Goal: Transaction & Acquisition: Download file/media

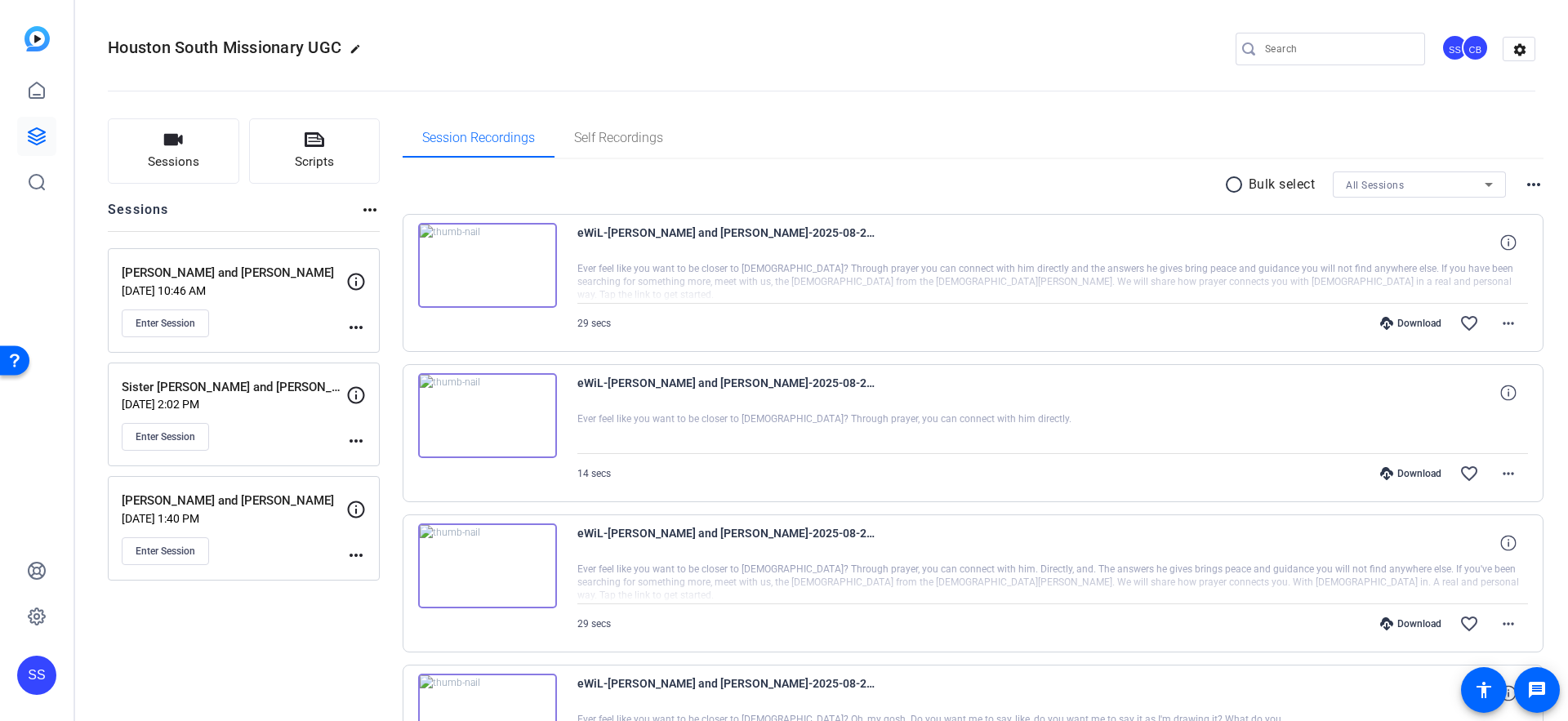
click at [245, 412] on div "Sister [PERSON_NAME] and [PERSON_NAME] [DATE] 2:02 PM Enter Session" at bounding box center [234, 415] width 225 height 74
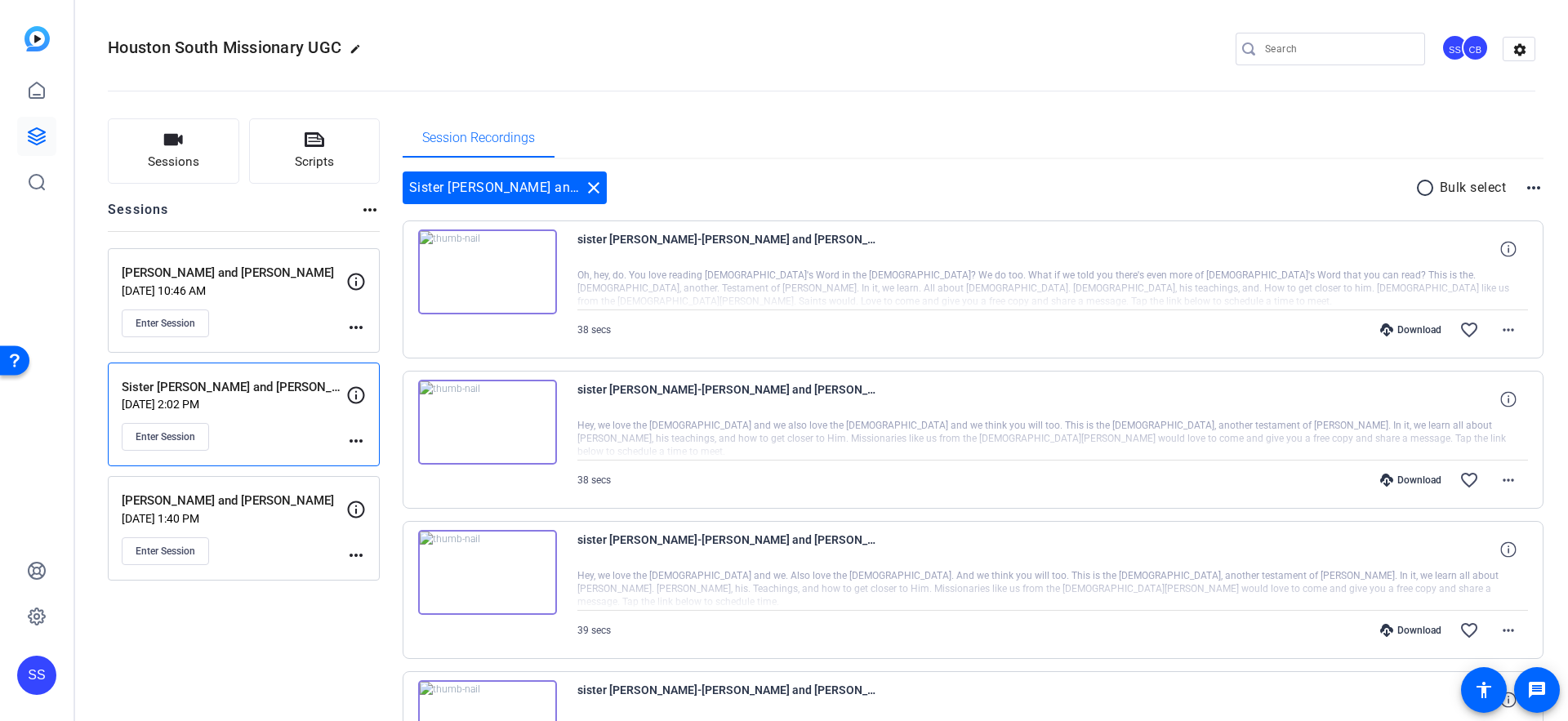
click at [282, 532] on div "[PERSON_NAME] and [PERSON_NAME] [DATE] 1:40 PM Enter Session" at bounding box center [234, 528] width 225 height 74
click at [287, 287] on p "[DATE] 10:46 AM" at bounding box center [234, 291] width 225 height 13
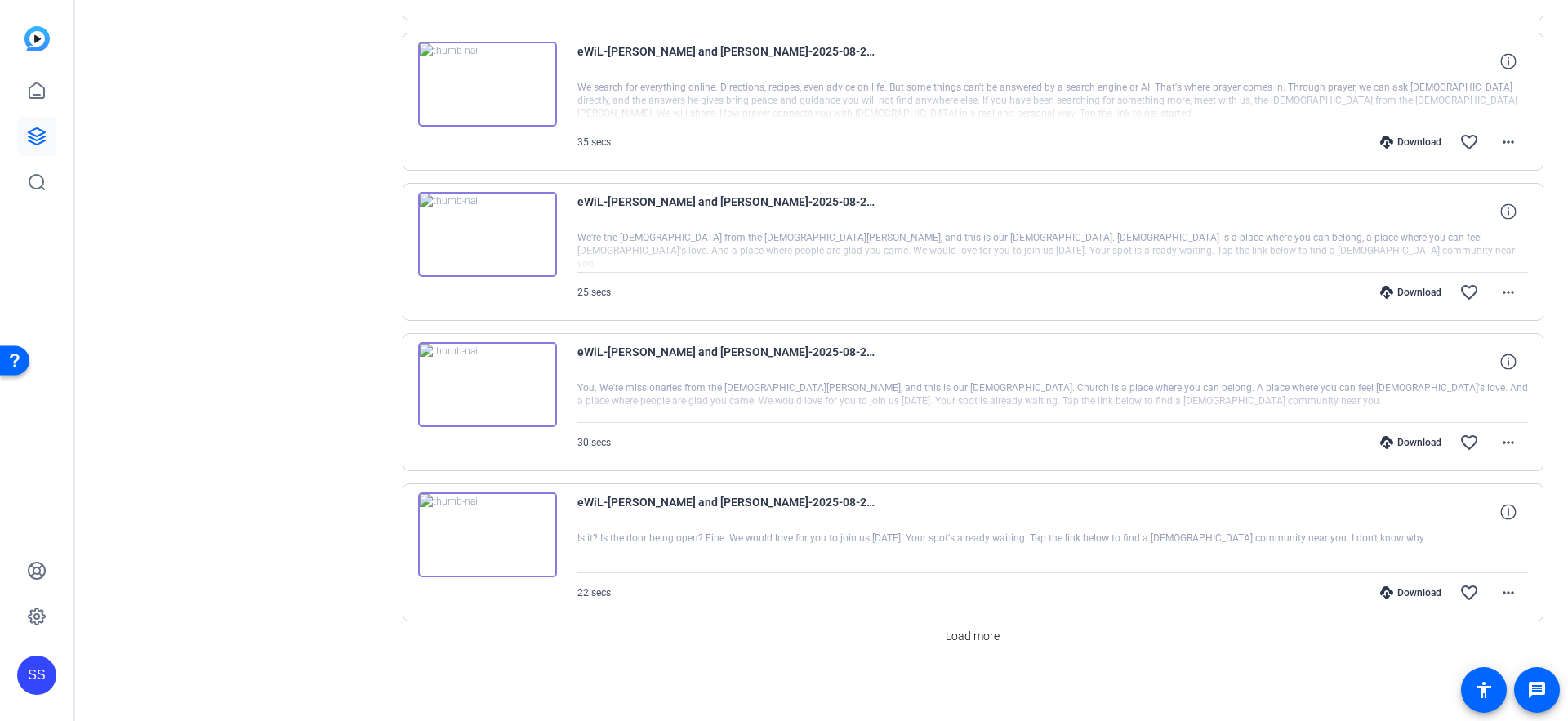
scroll to position [1092, 0]
click at [956, 635] on span "Load more" at bounding box center [973, 634] width 54 height 17
click at [964, 644] on span at bounding box center [973, 634] width 67 height 39
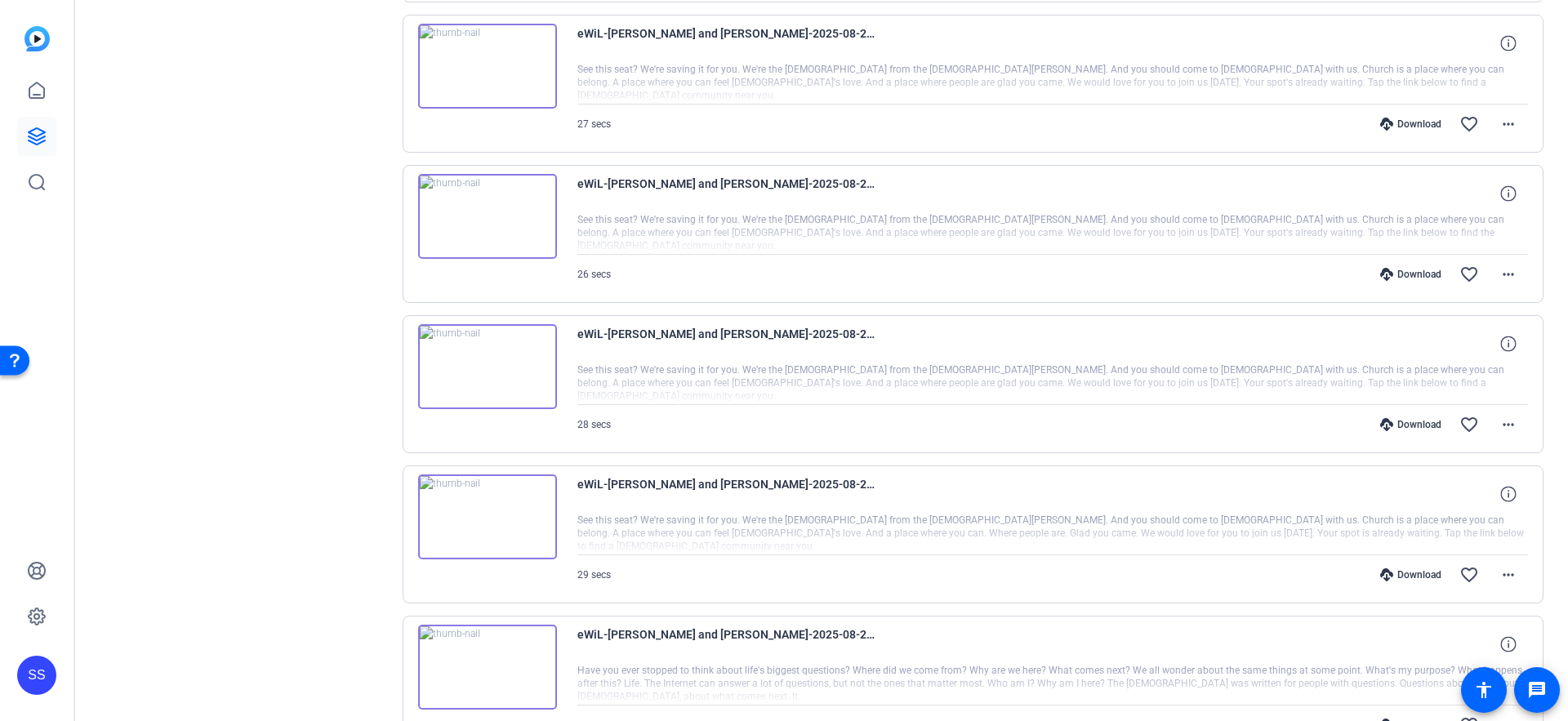
scroll to position [2866, 0]
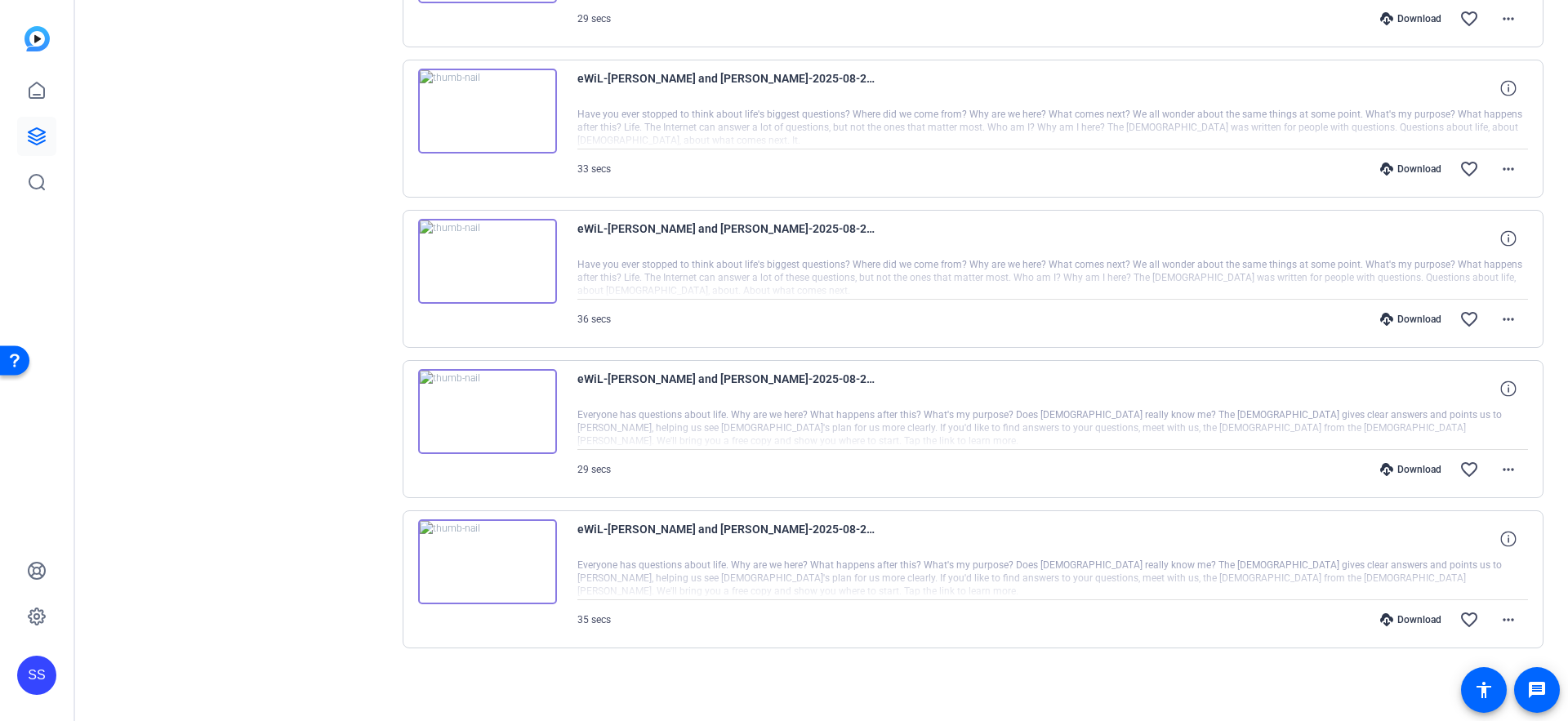
click at [1385, 622] on icon at bounding box center [1387, 620] width 13 height 13
click at [1398, 469] on div "Download" at bounding box center [1411, 469] width 78 height 13
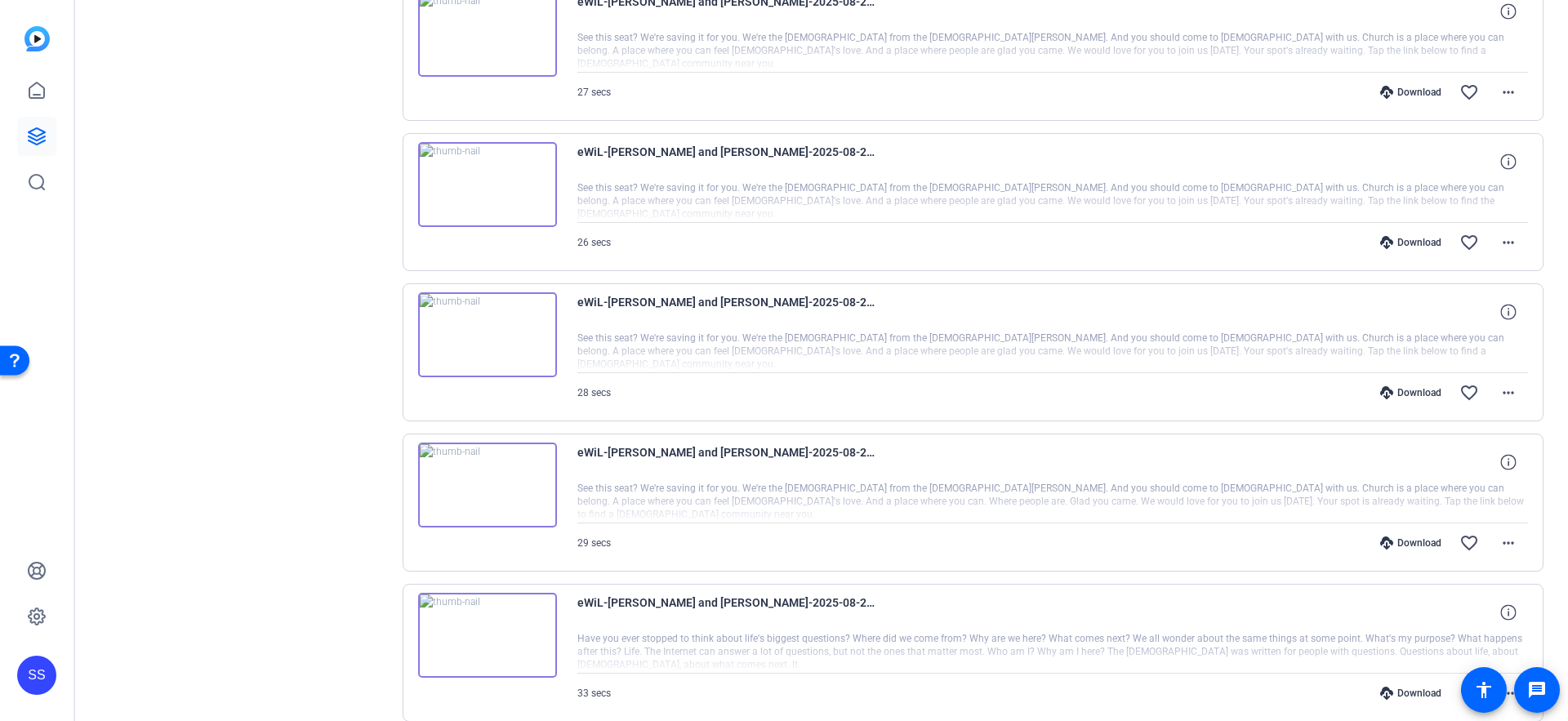
scroll to position [2358, 0]
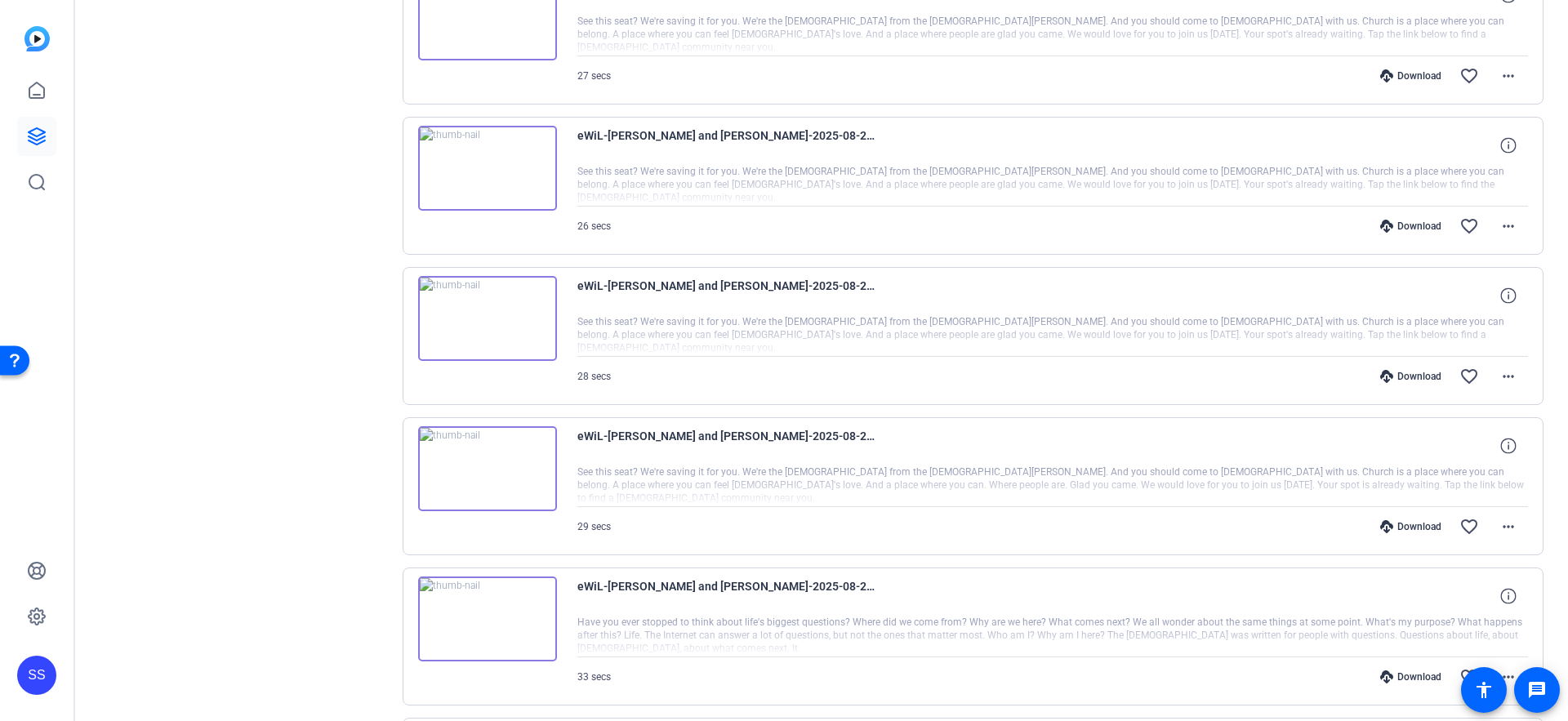
click at [1418, 670] on div "Download favorite_border more_horiz" at bounding box center [1196, 677] width 666 height 39
click at [1418, 673] on div "Download" at bounding box center [1411, 677] width 78 height 13
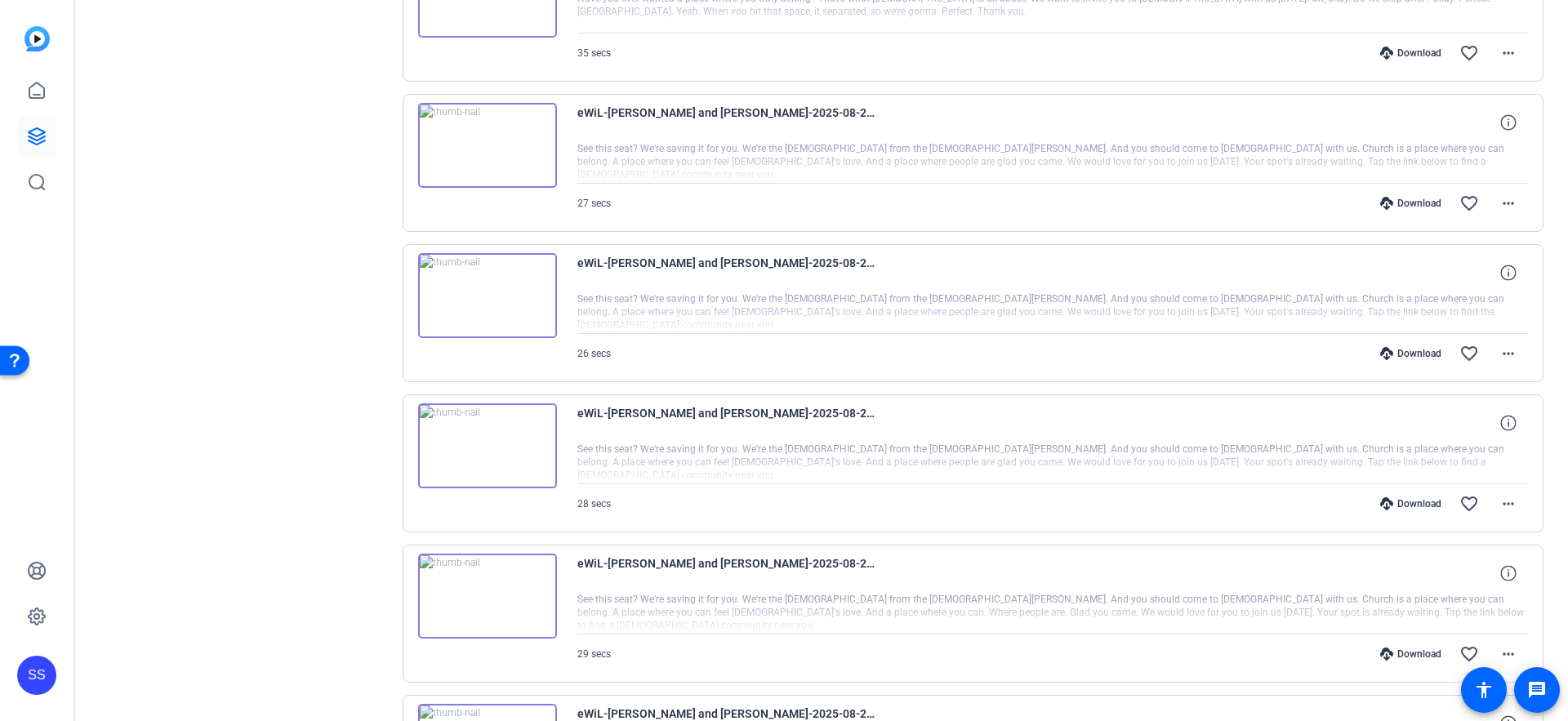
scroll to position [2205, 0]
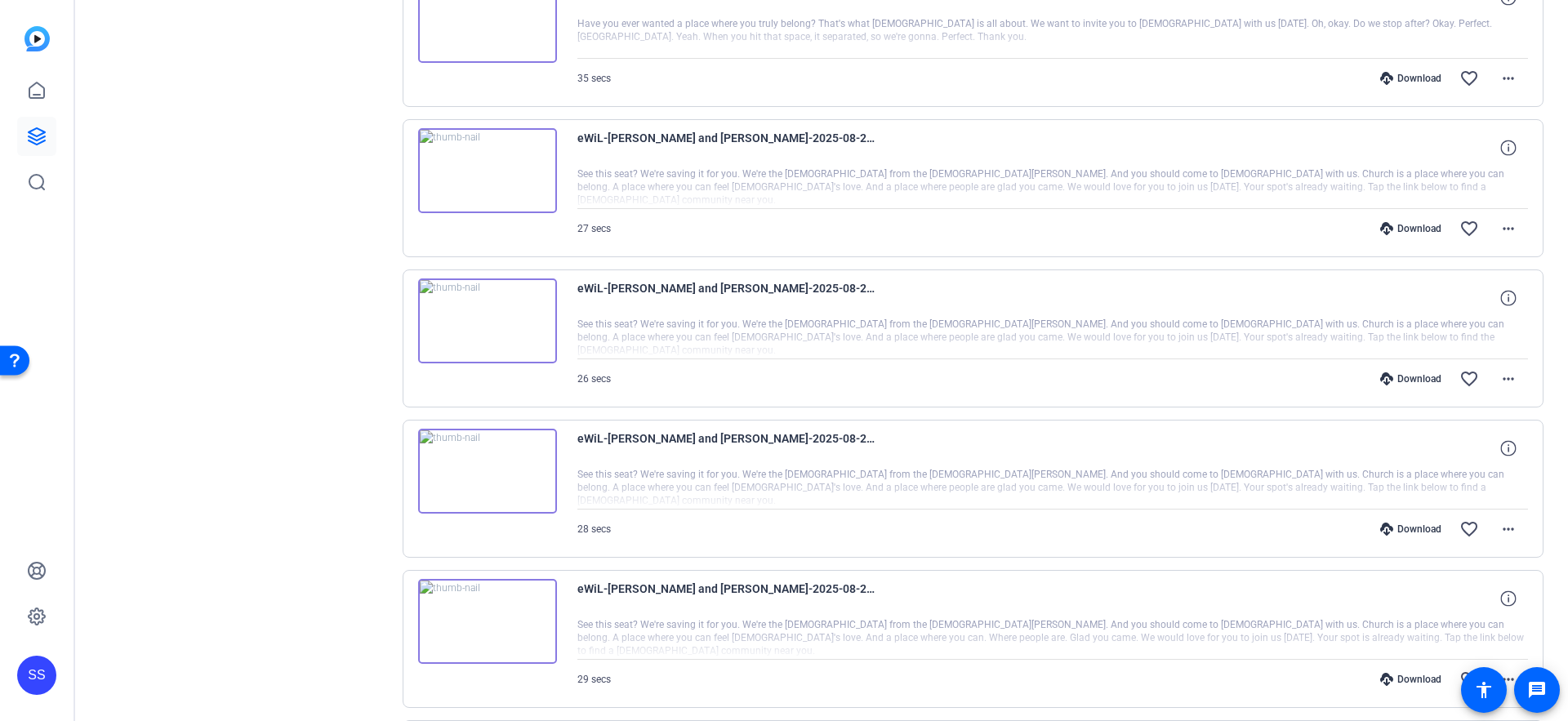
click at [1418, 678] on div "Download" at bounding box center [1411, 680] width 78 height 13
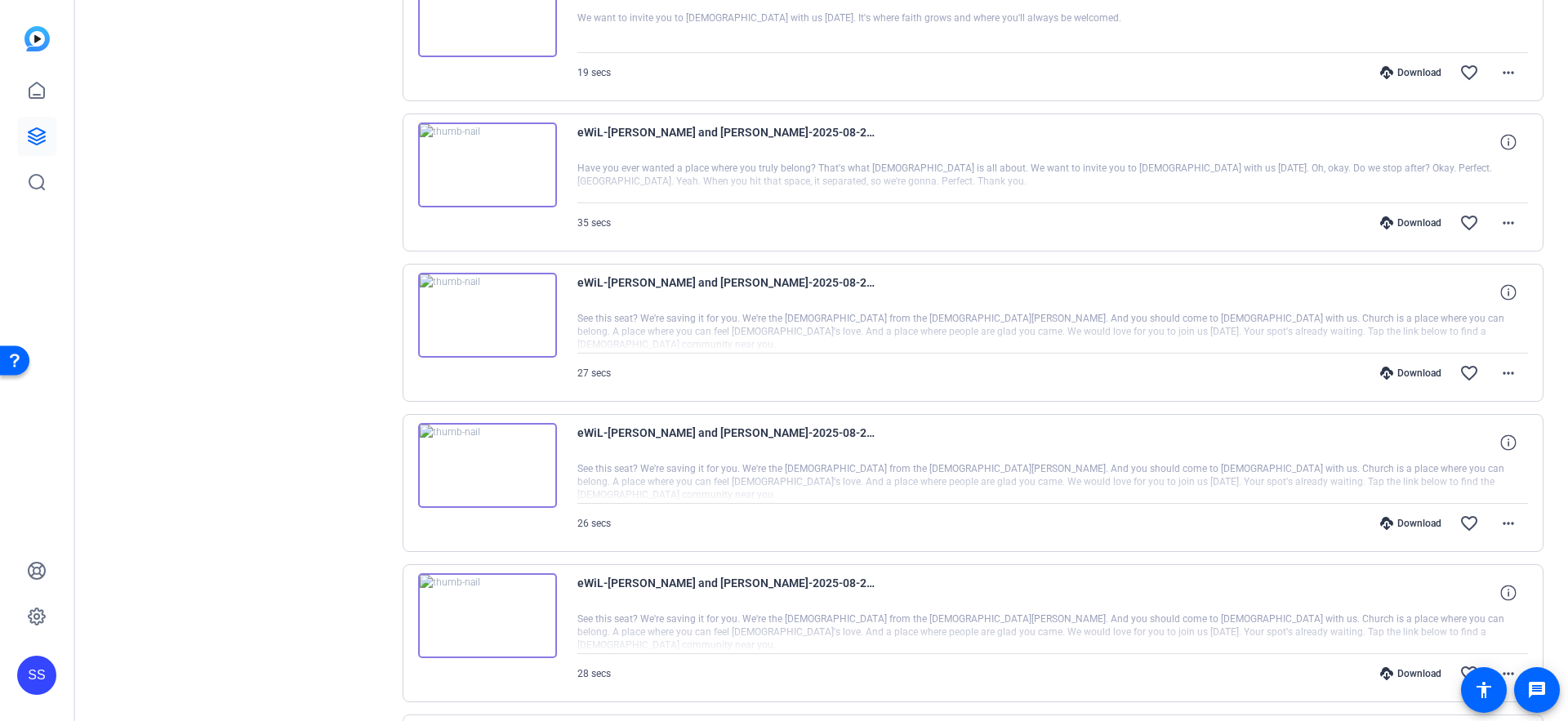
scroll to position [2057, 0]
click at [1387, 671] on icon at bounding box center [1387, 677] width 13 height 13
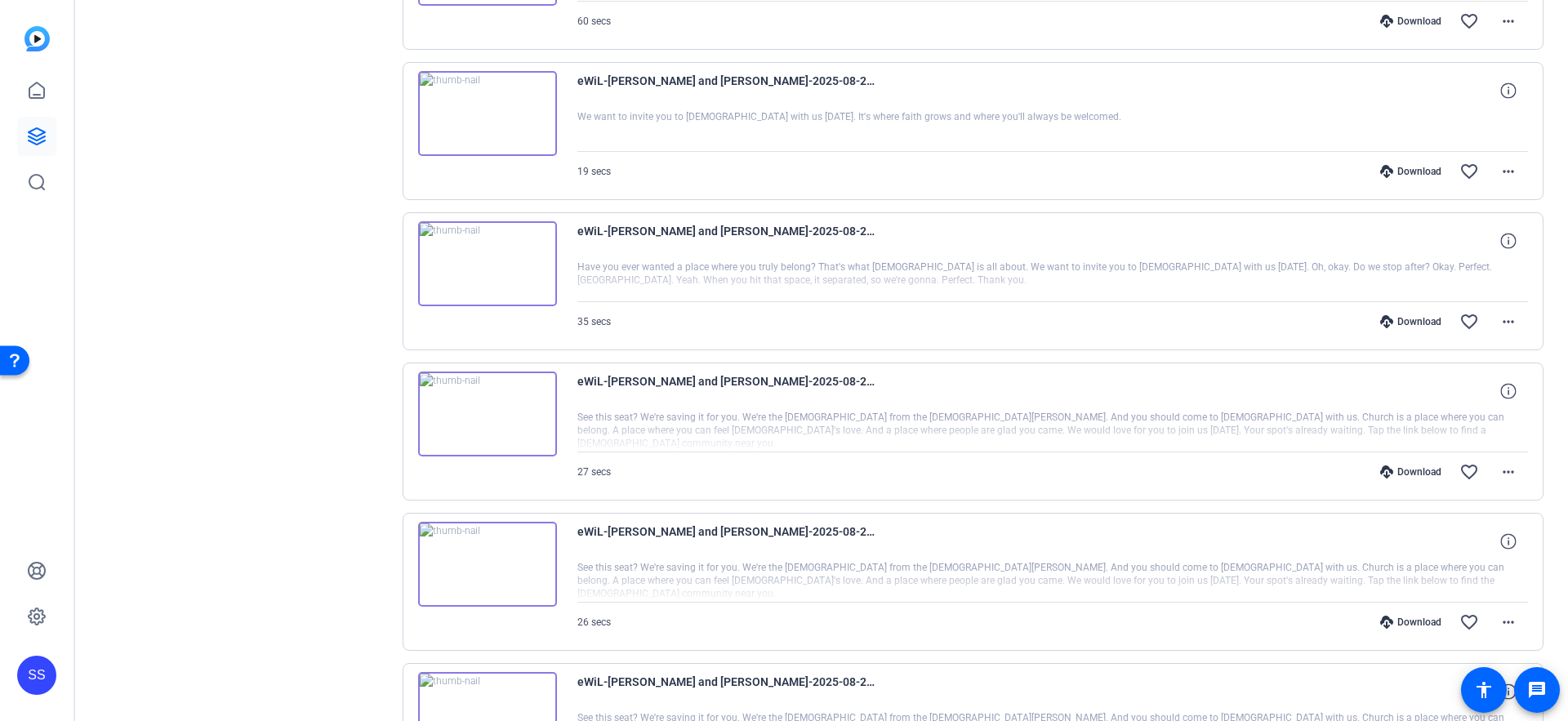
scroll to position [1964, 0]
click at [1392, 615] on icon at bounding box center [1387, 620] width 13 height 13
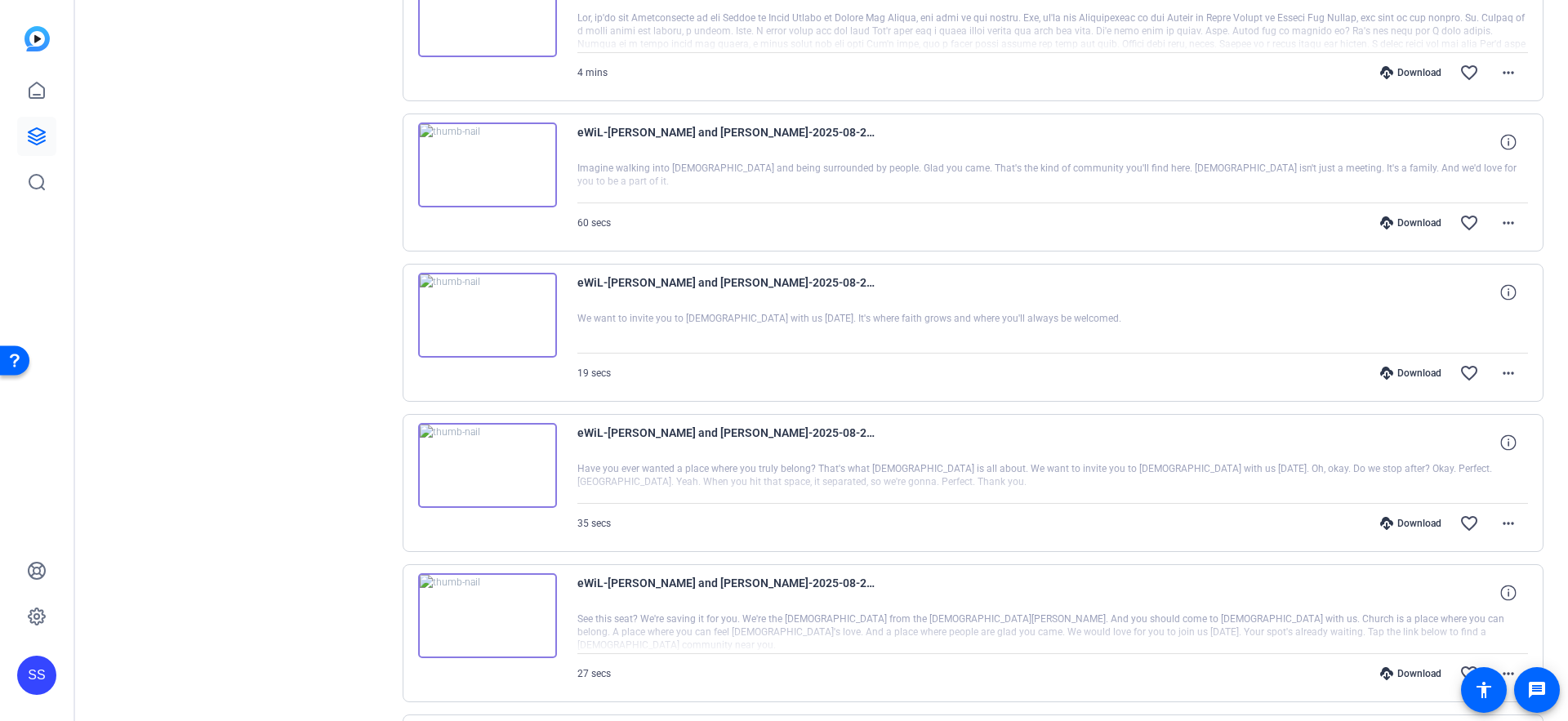
scroll to position [1759, 0]
click at [1399, 671] on div "Download" at bounding box center [1411, 675] width 78 height 13
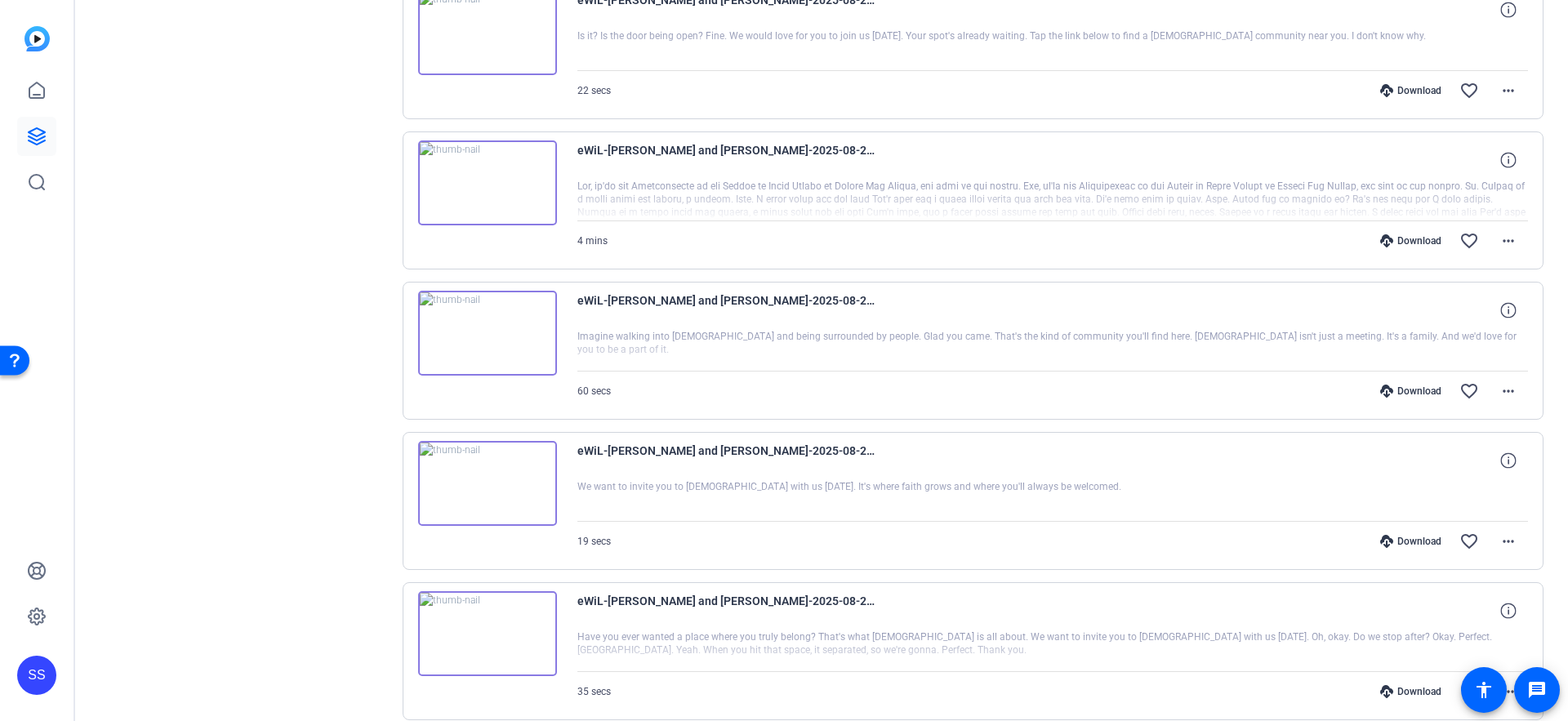
scroll to position [1591, 0]
click at [1408, 691] on div "Download" at bounding box center [1411, 692] width 78 height 13
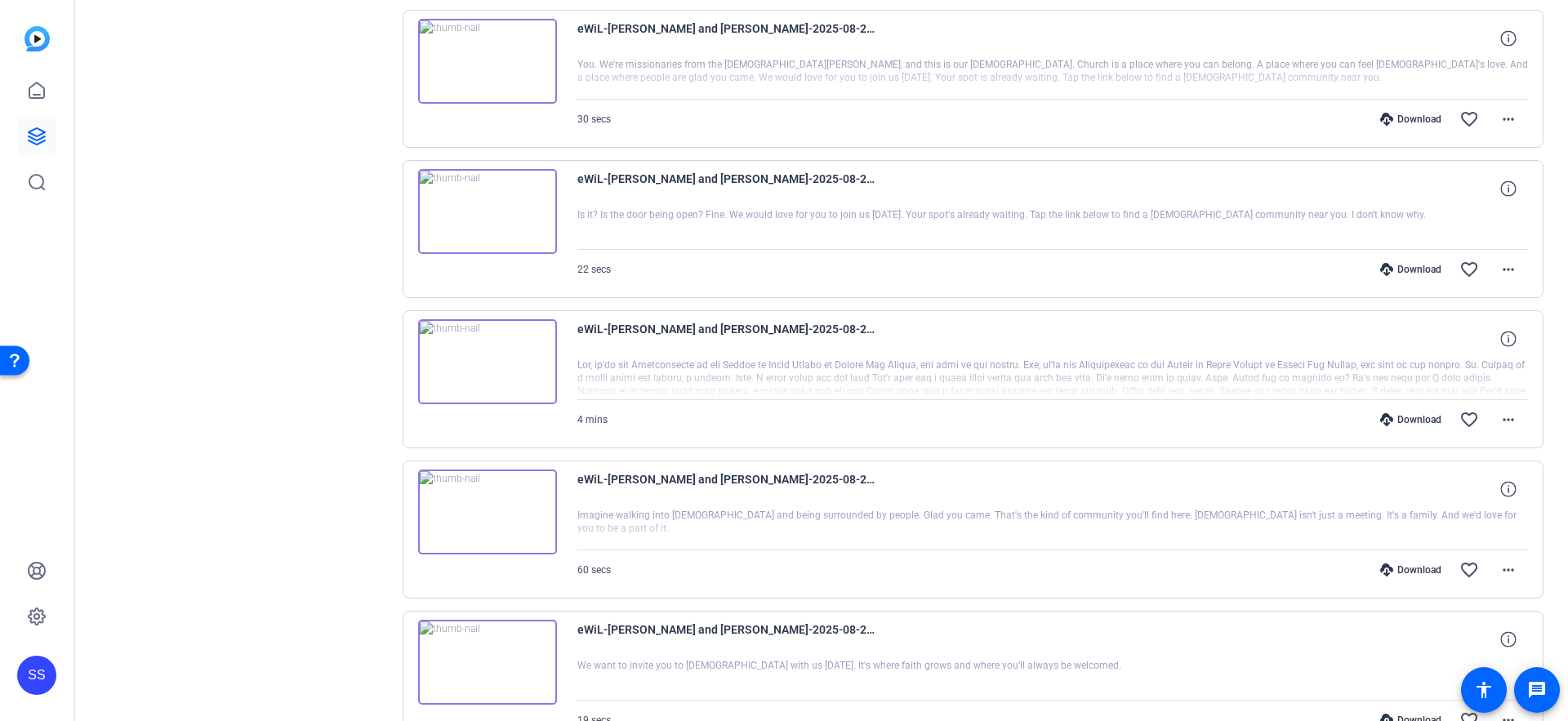
scroll to position [1444, 0]
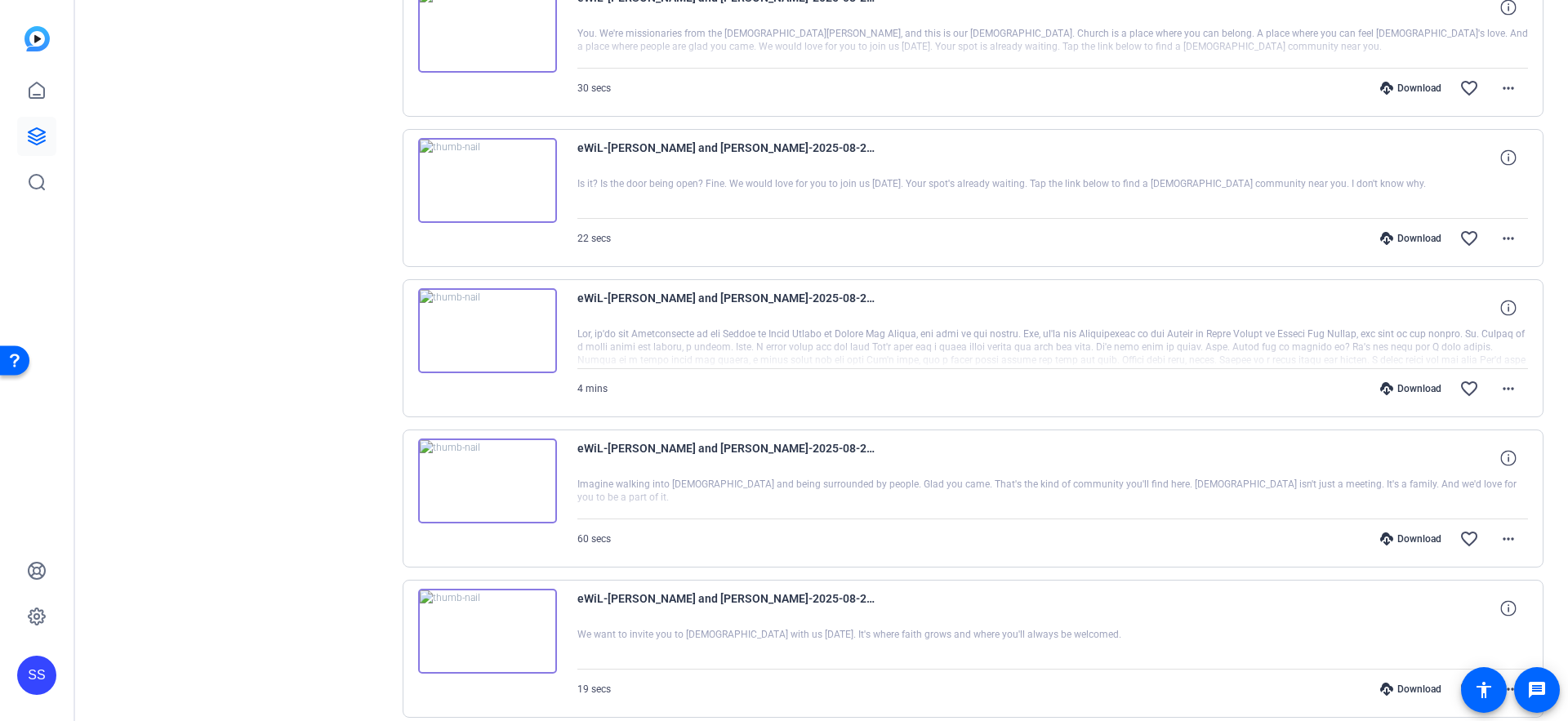
click at [1391, 688] on icon at bounding box center [1387, 689] width 13 height 13
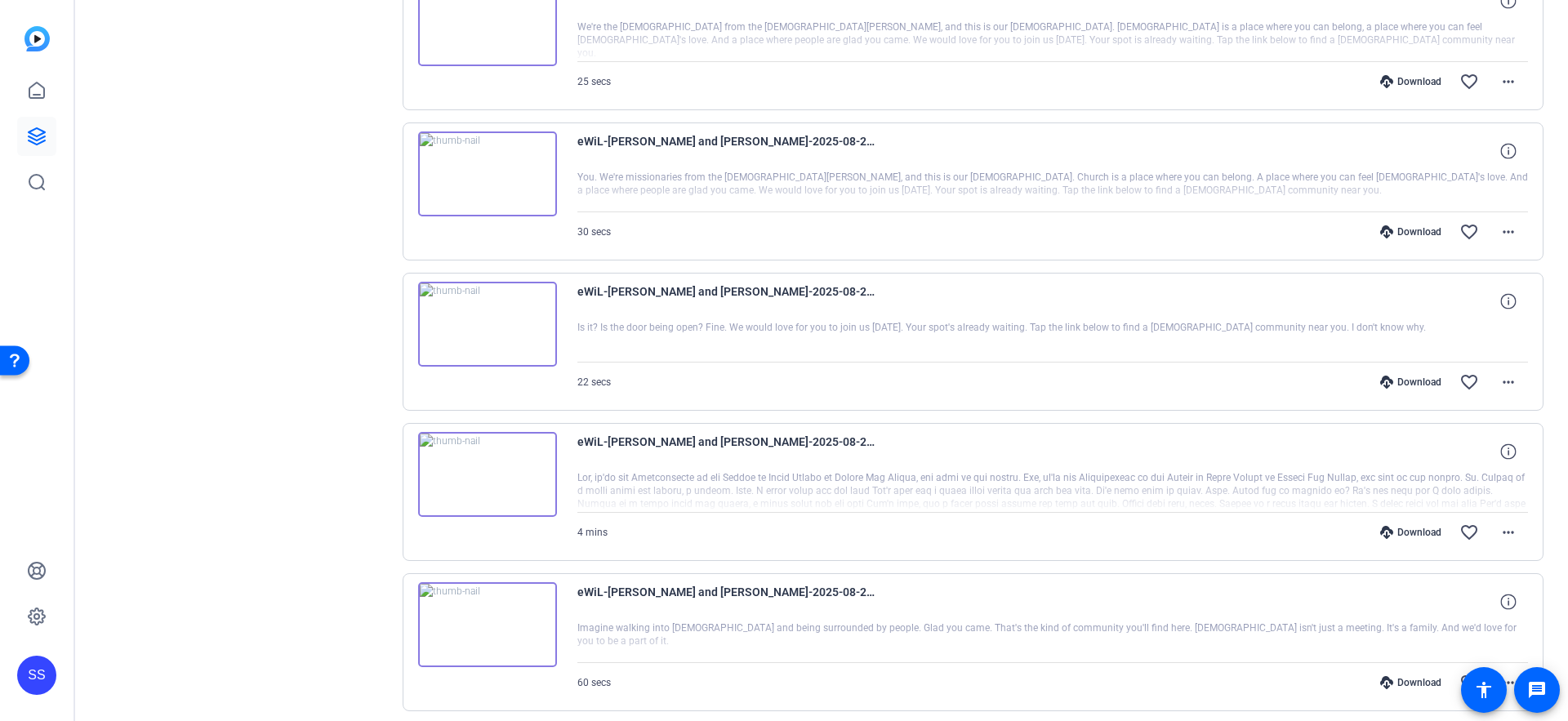
scroll to position [1287, 0]
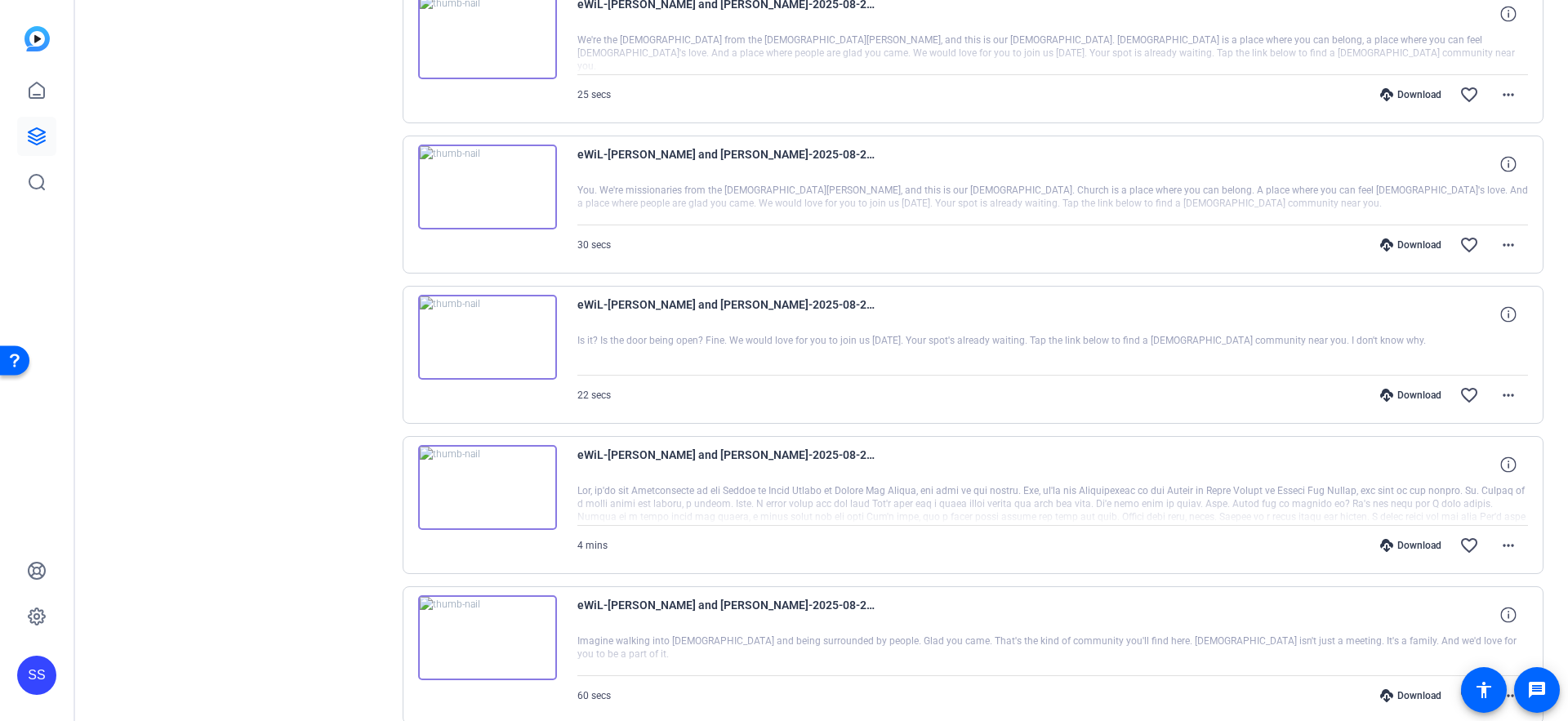
click at [1401, 700] on div "Download" at bounding box center [1411, 696] width 78 height 13
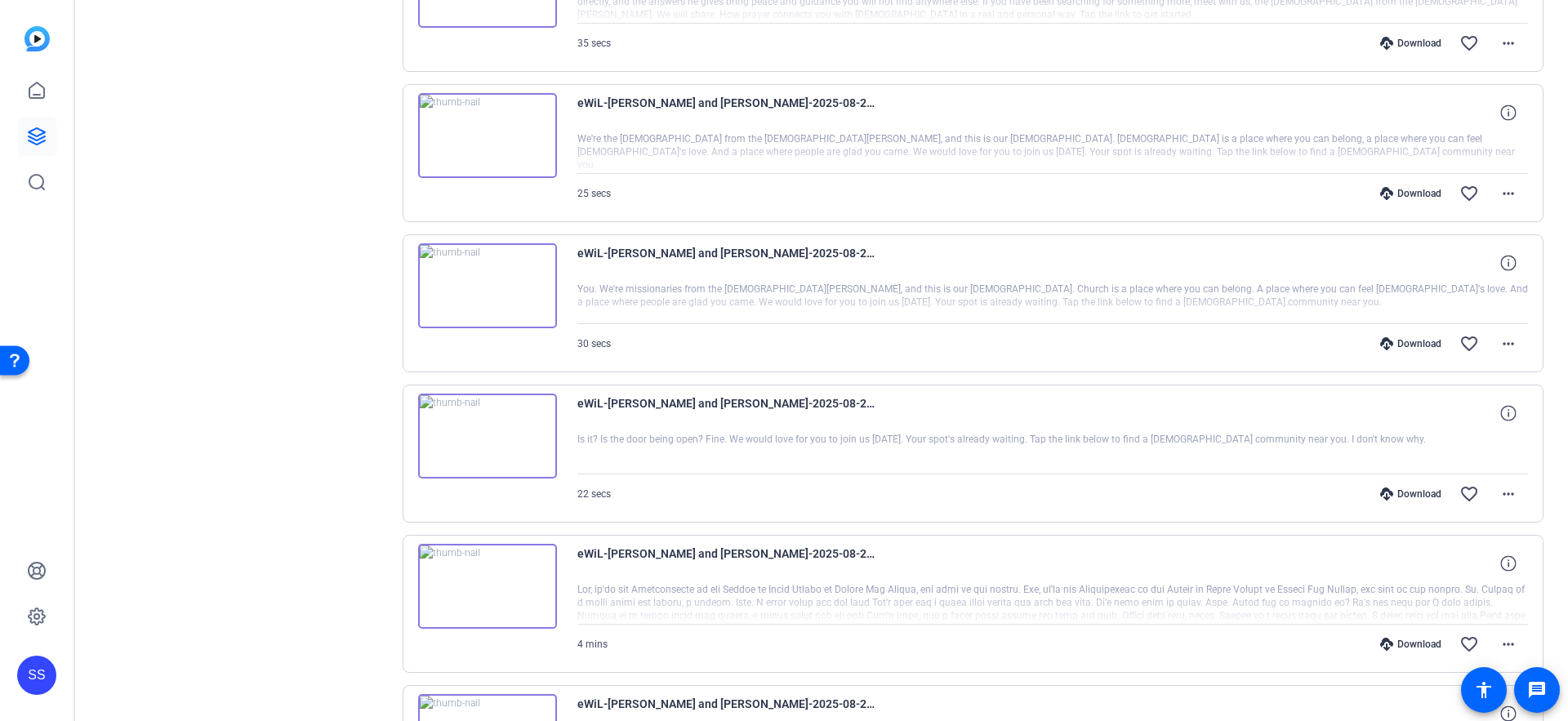
scroll to position [1185, 0]
click at [1404, 650] on div "Download" at bounding box center [1411, 648] width 78 height 13
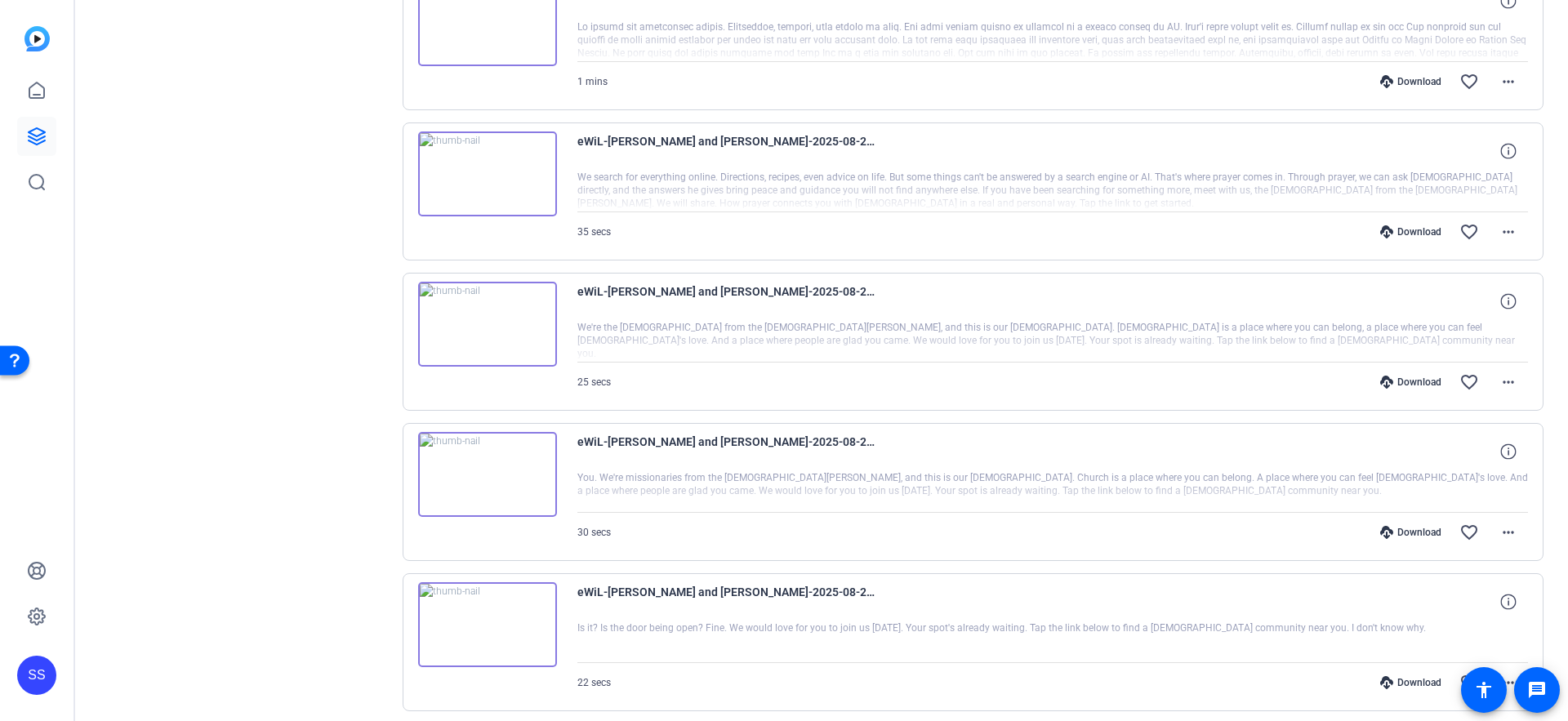
scroll to position [1001, 0]
click at [1396, 685] on div "Download" at bounding box center [1411, 682] width 78 height 13
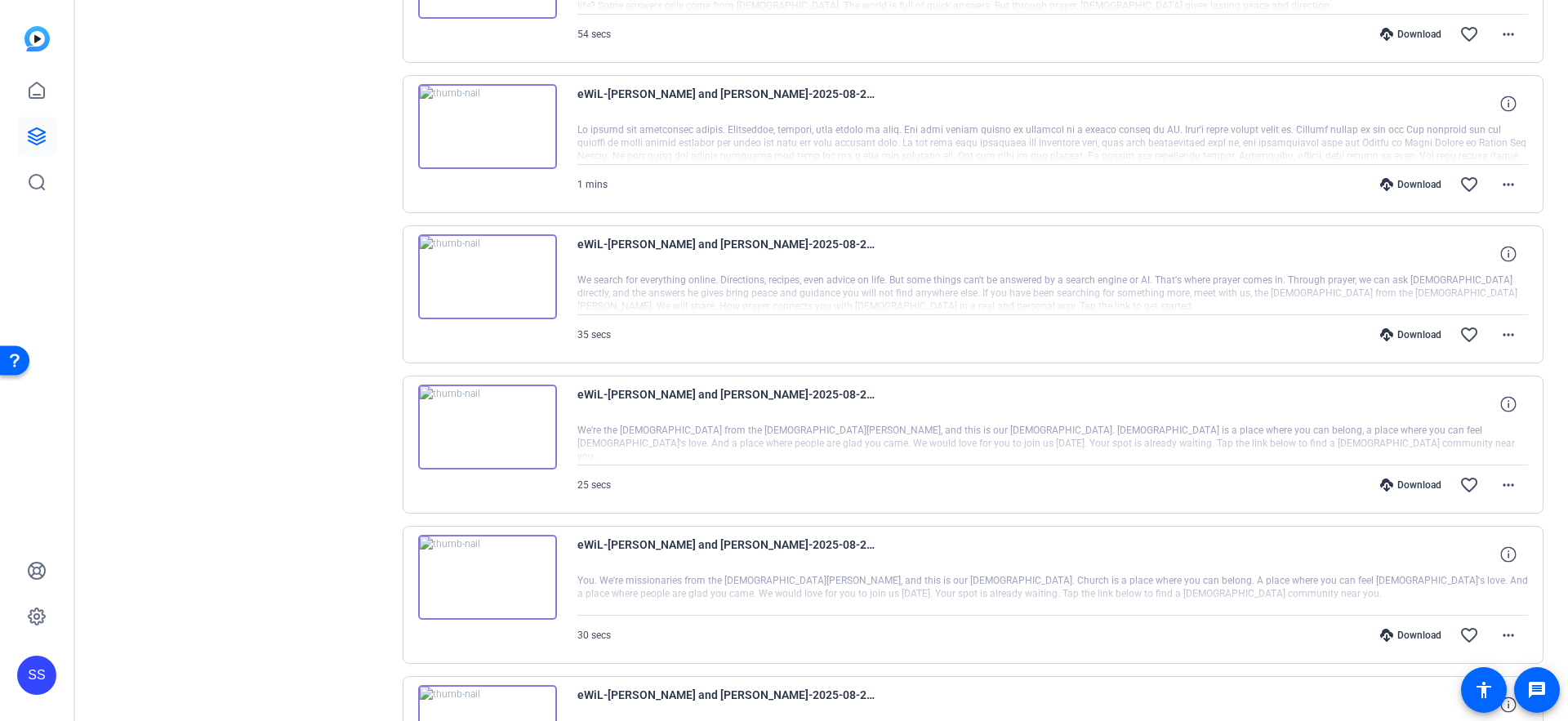
scroll to position [893, 0]
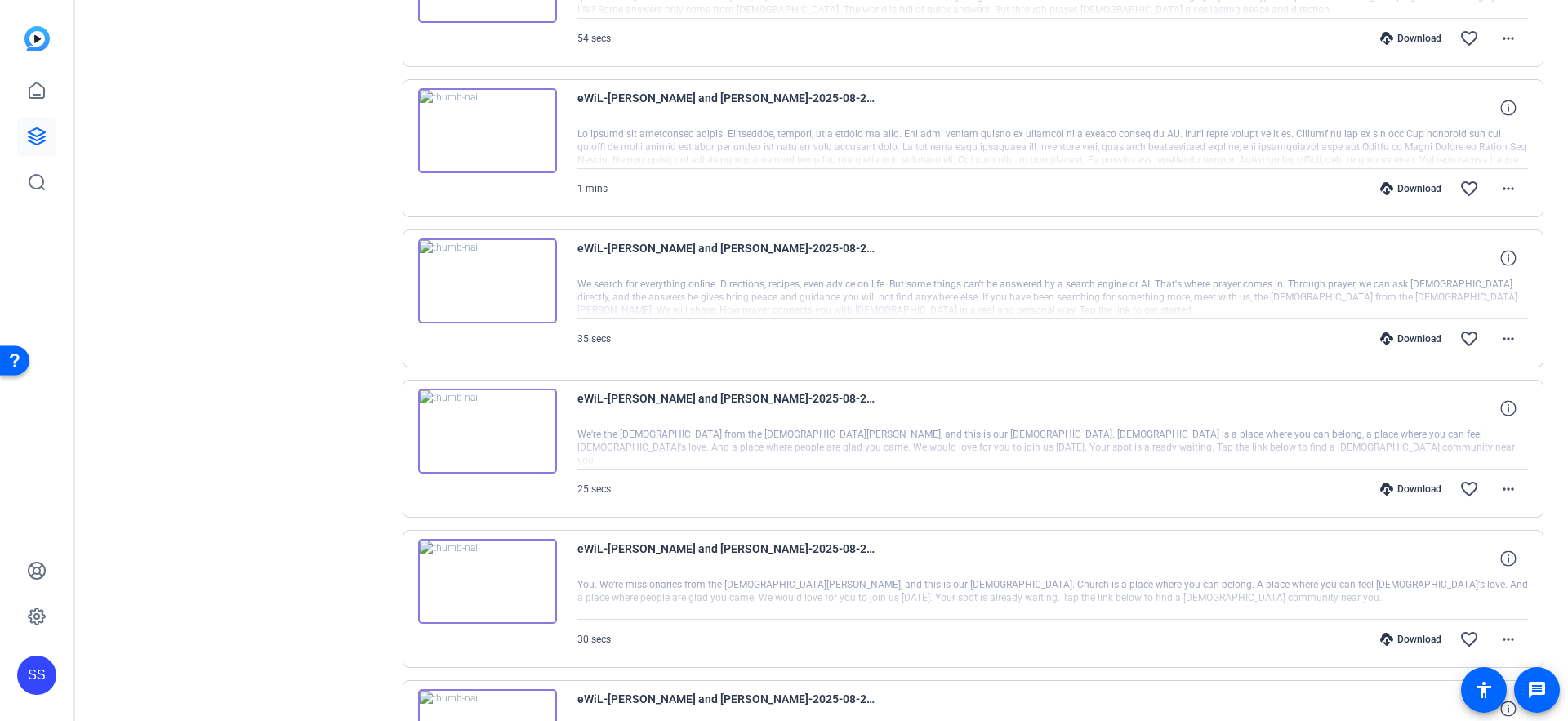
click at [1405, 641] on div "Download" at bounding box center [1411, 640] width 78 height 13
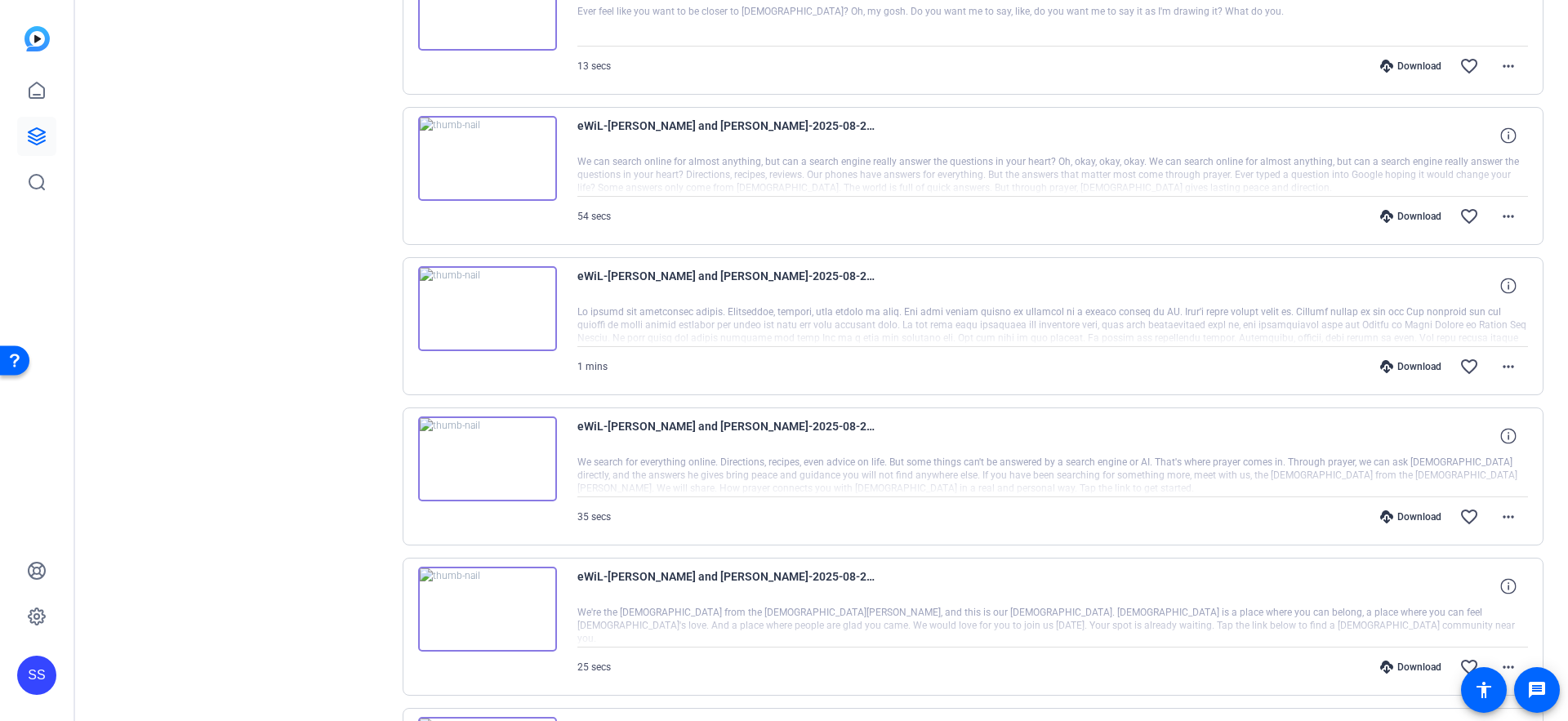
scroll to position [712, 0]
click at [1400, 662] on div "Download favorite_border more_horiz" at bounding box center [1196, 670] width 666 height 39
click at [1401, 664] on div "Download" at bounding box center [1411, 671] width 78 height 13
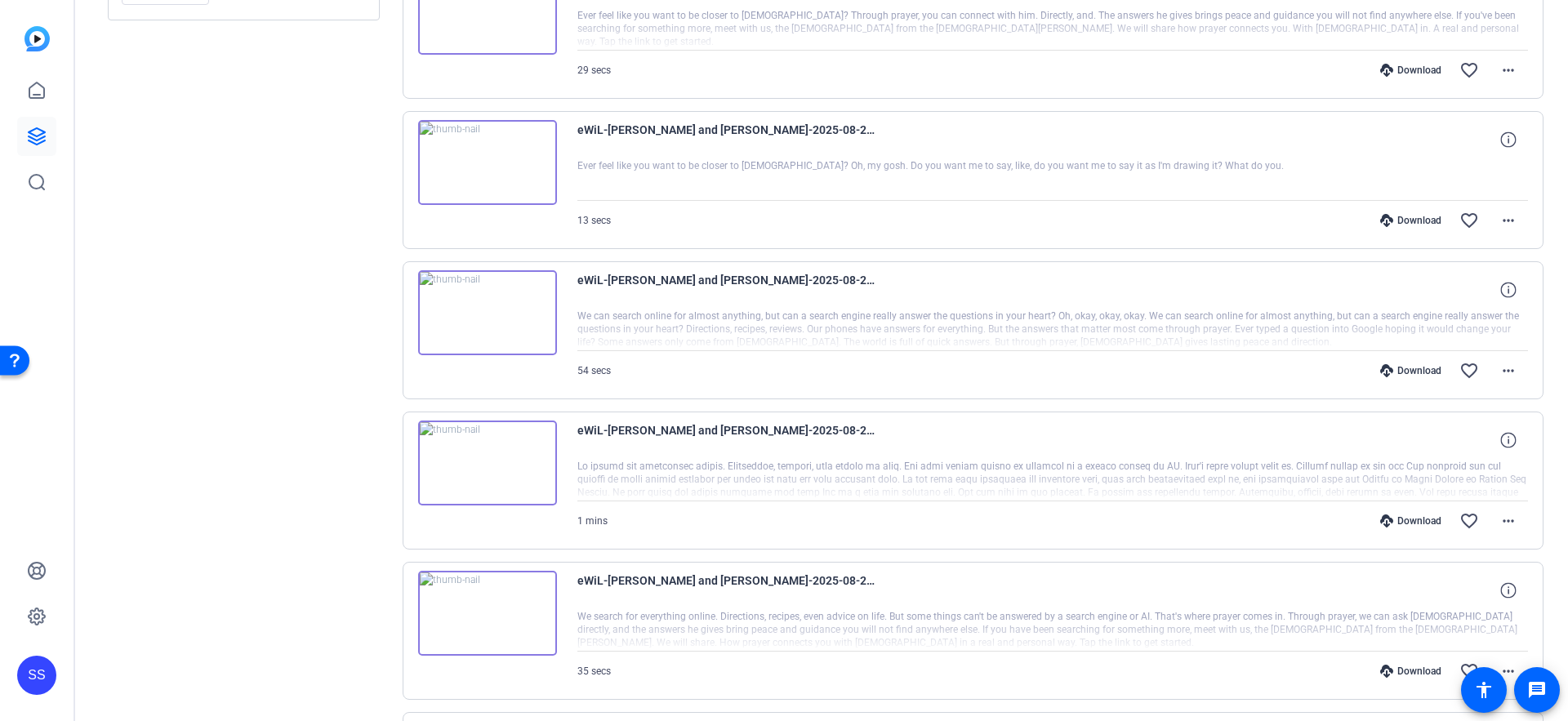
scroll to position [554, 0]
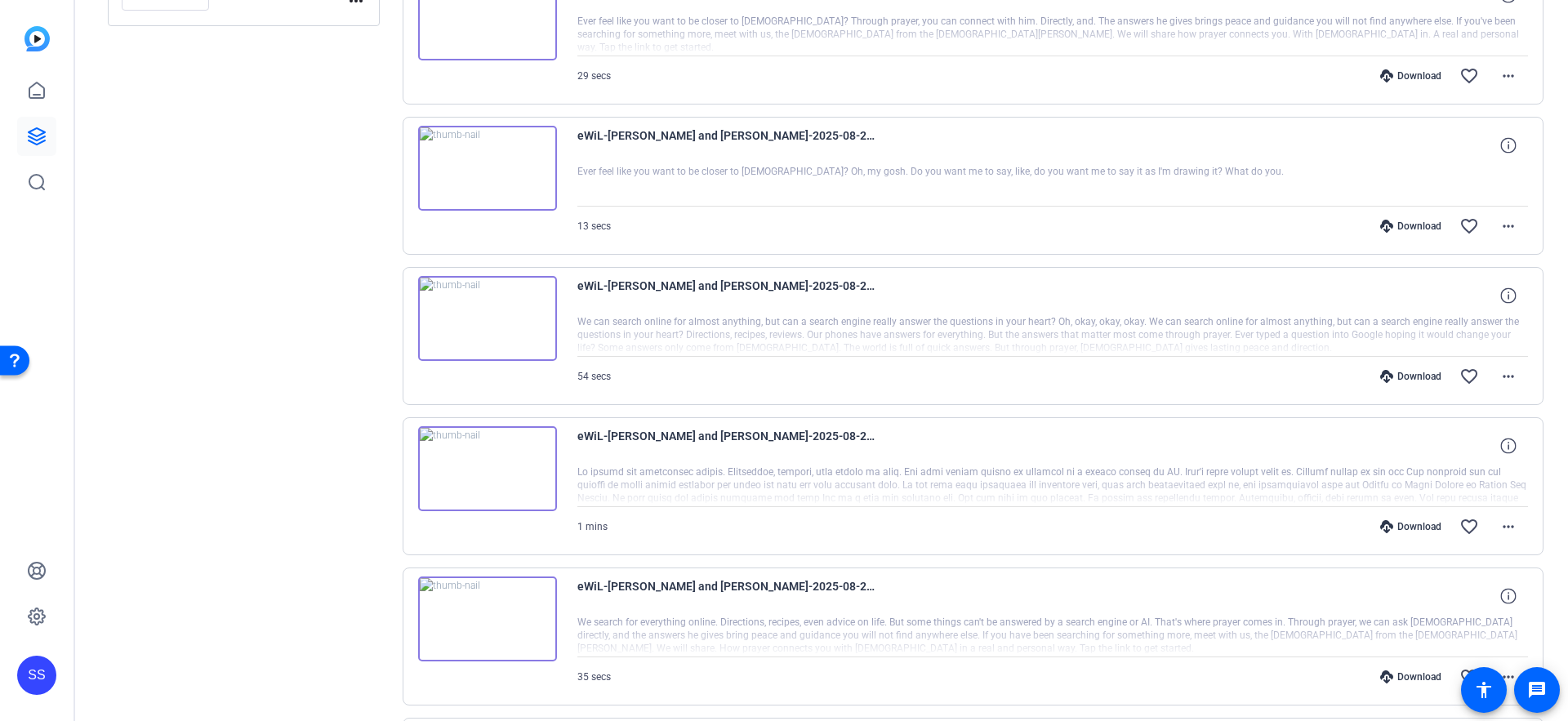
click at [1403, 678] on div "Download" at bounding box center [1411, 677] width 78 height 13
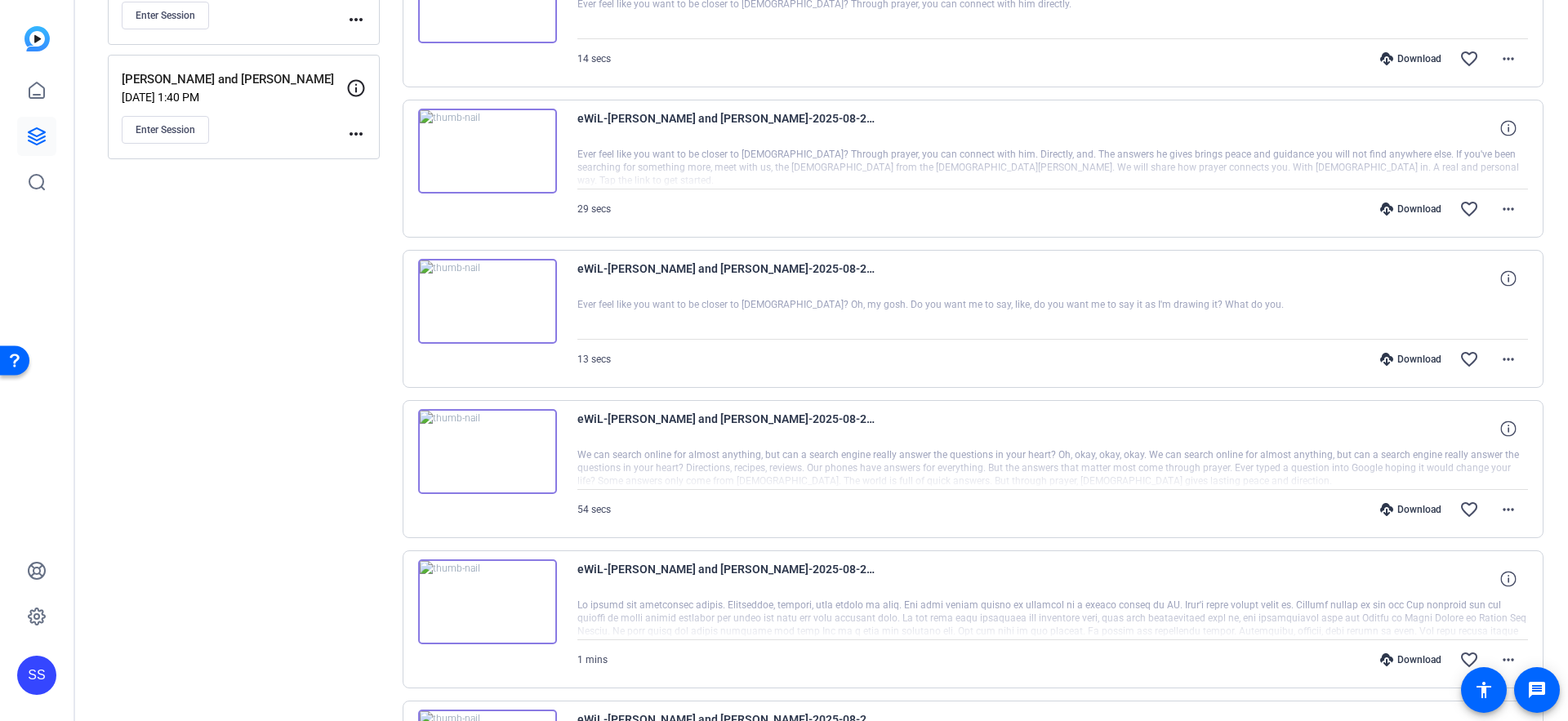
scroll to position [421, 0]
click at [1420, 662] on div "Download" at bounding box center [1411, 661] width 78 height 13
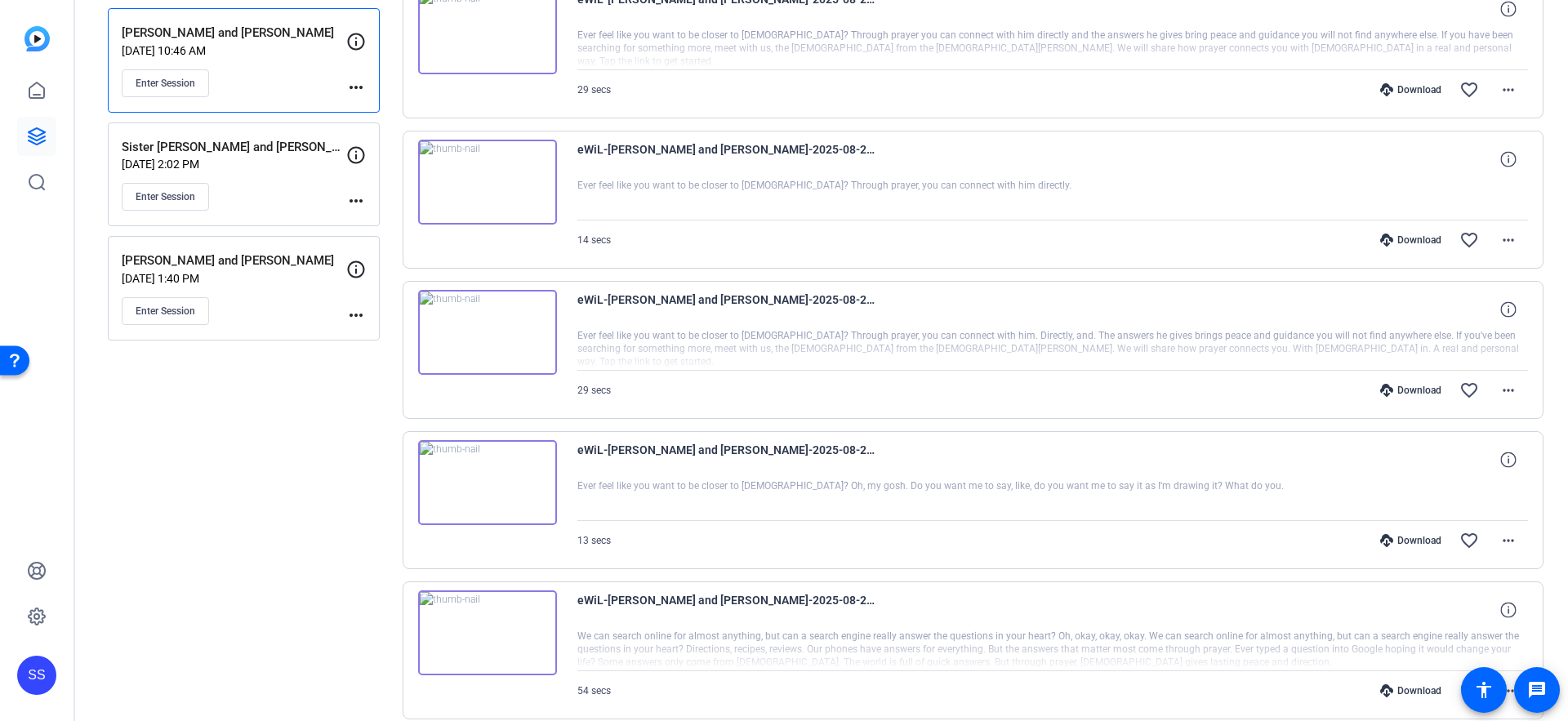
scroll to position [340, 0]
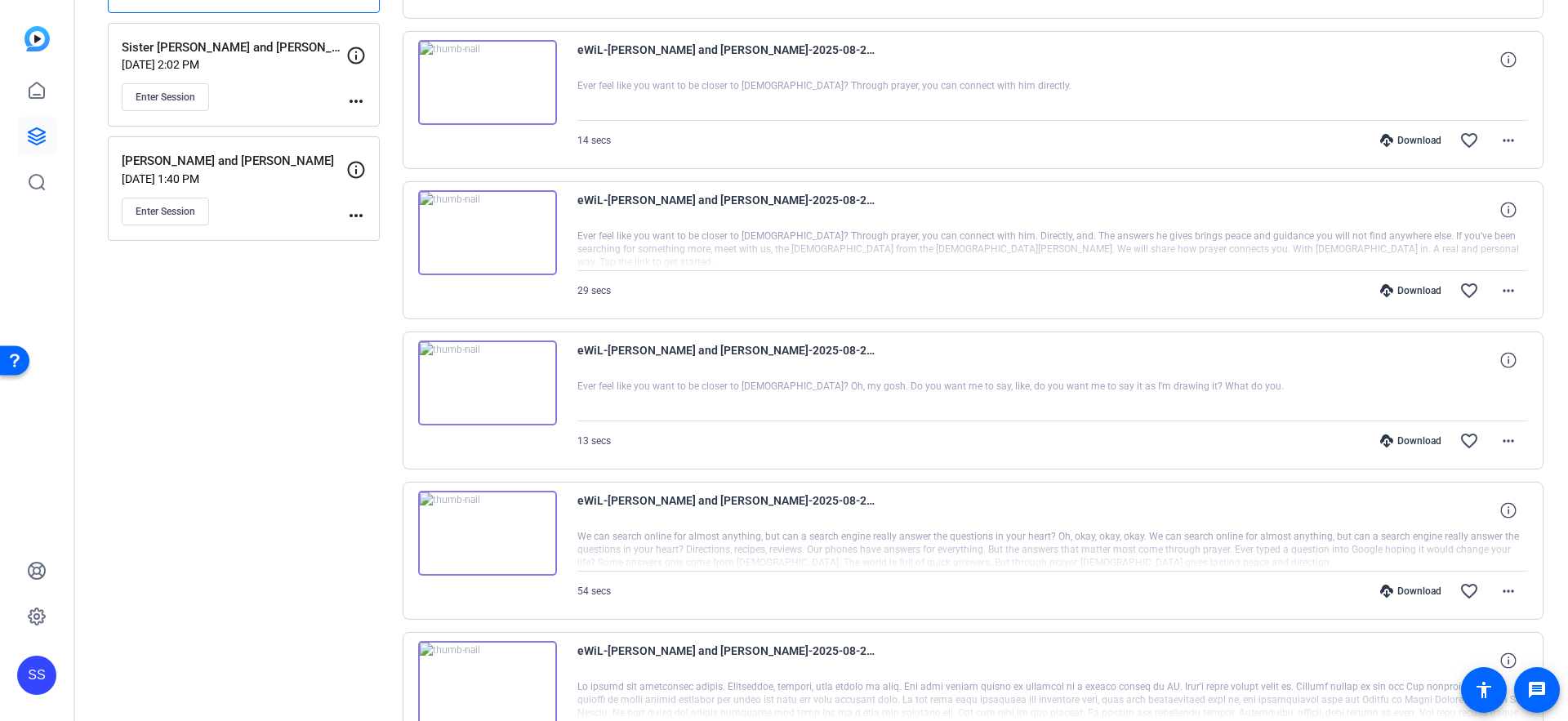
click at [1404, 587] on div "Download" at bounding box center [1411, 592] width 78 height 13
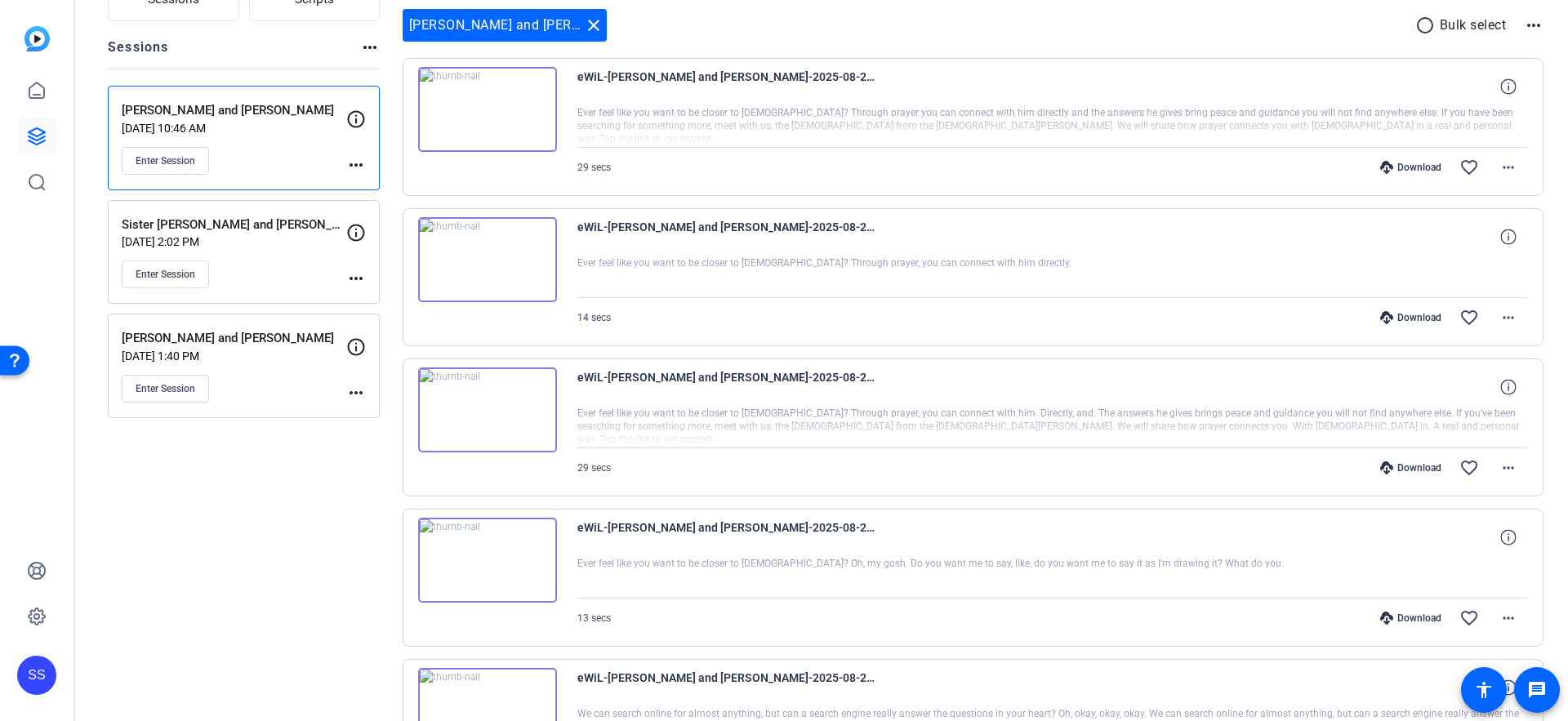
scroll to position [106, 0]
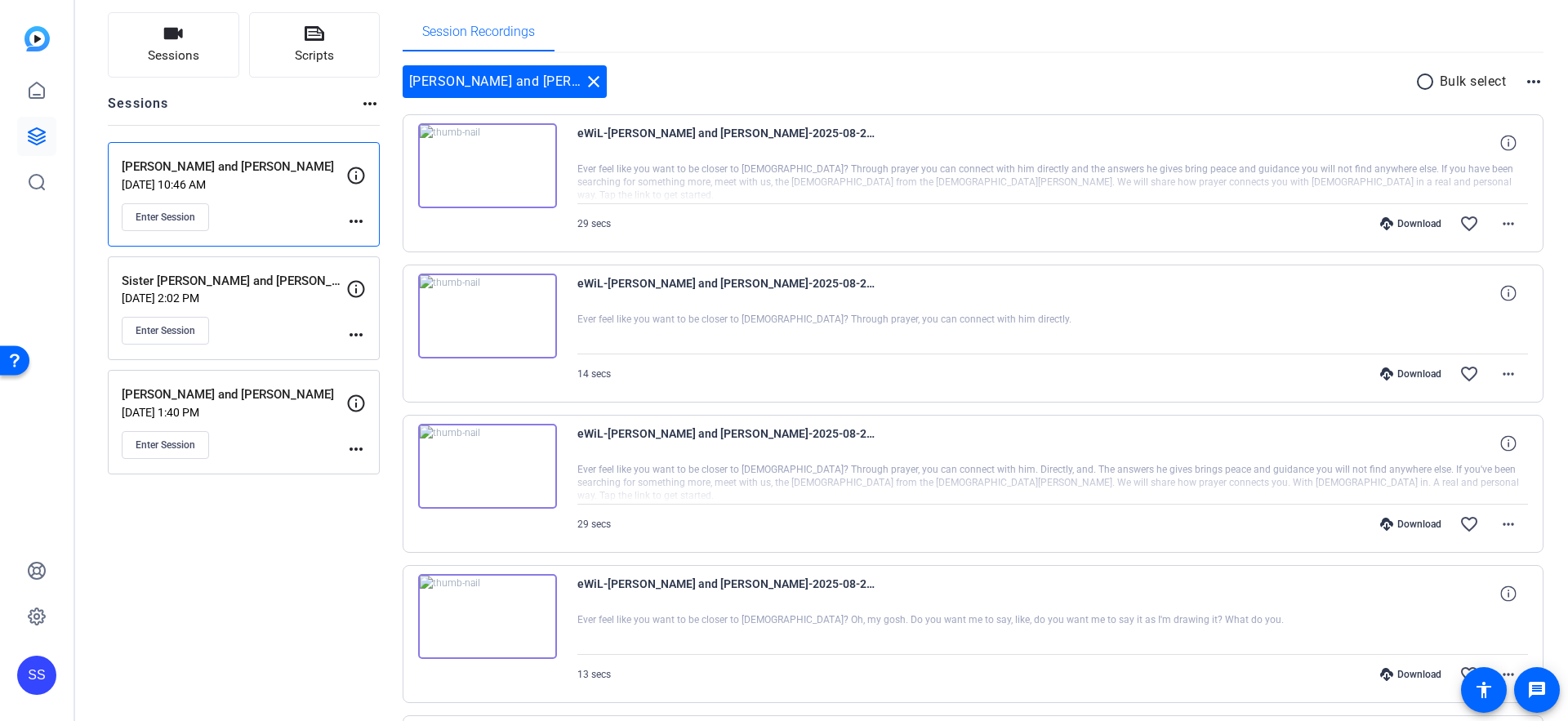
click at [1401, 676] on div "Download" at bounding box center [1411, 675] width 78 height 13
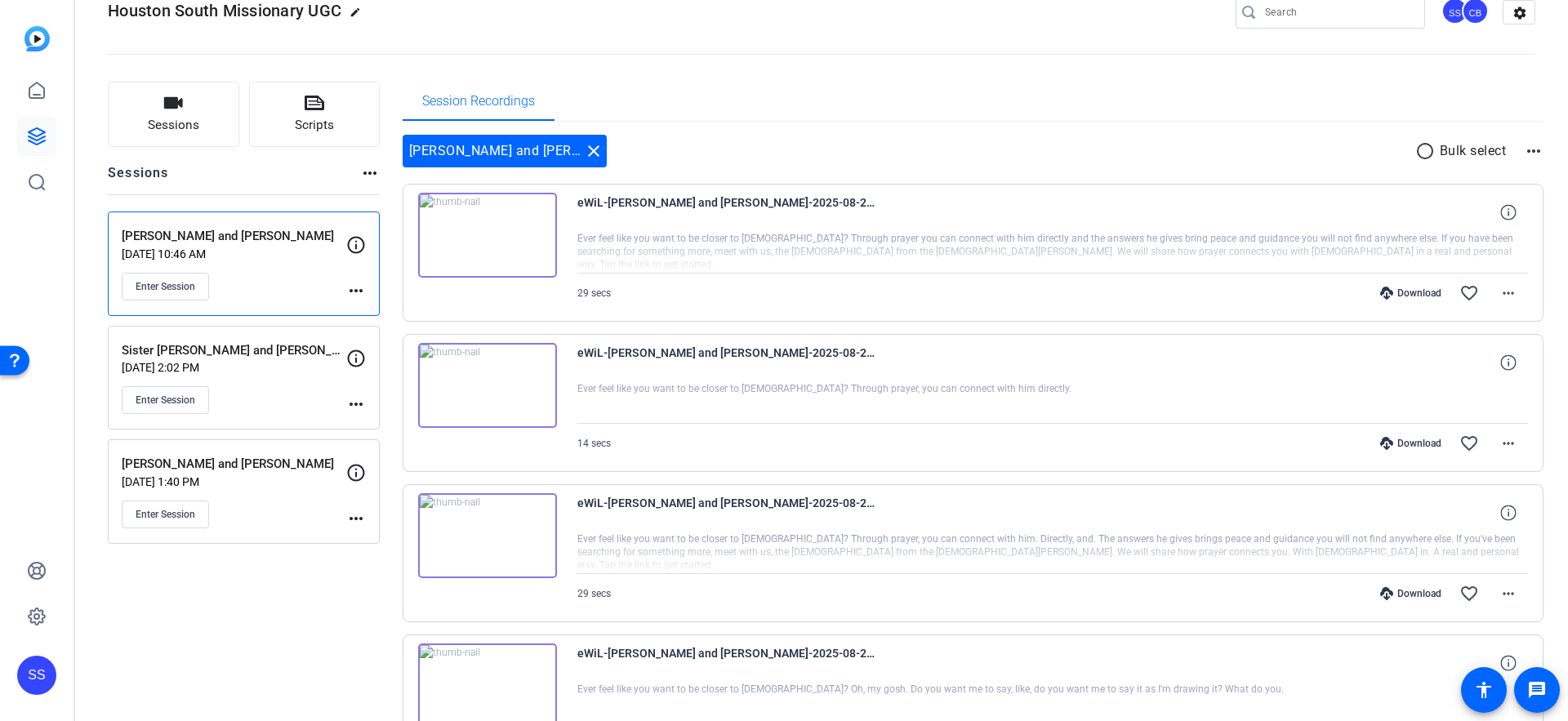
scroll to position [0, 0]
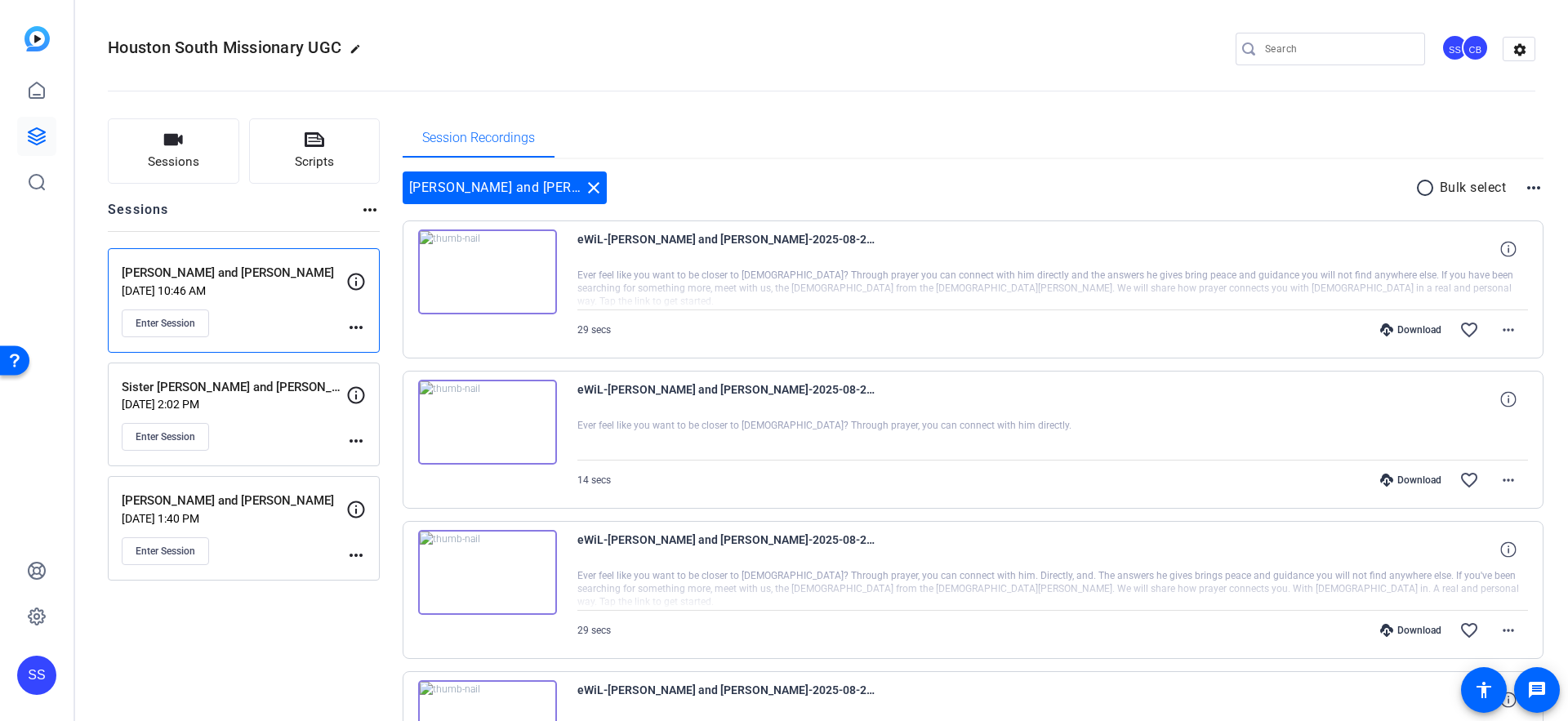
click at [1396, 630] on div "Download" at bounding box center [1411, 630] width 78 height 13
click at [1389, 479] on icon at bounding box center [1387, 480] width 13 height 13
click at [1411, 330] on div "Download" at bounding box center [1411, 330] width 78 height 13
